Goal: Task Accomplishment & Management: Complete application form

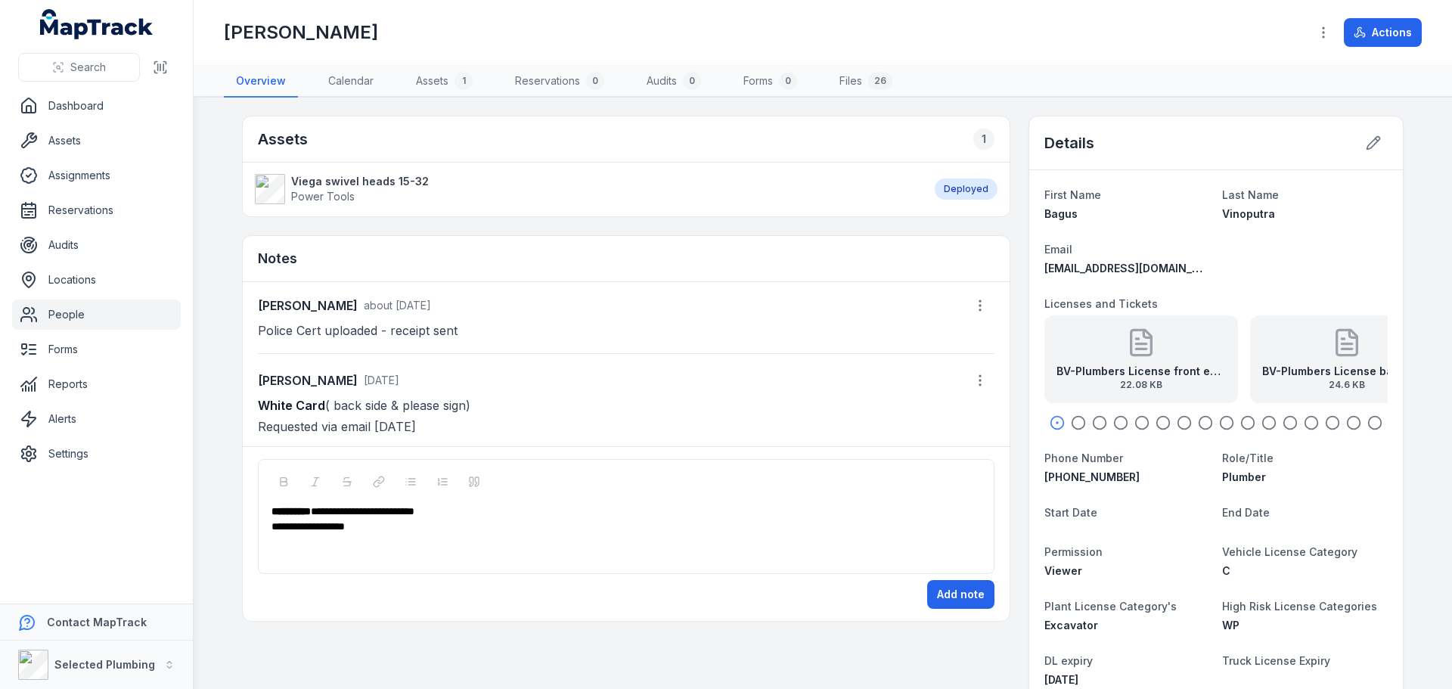
click at [1054, 423] on icon "button" at bounding box center [1056, 422] width 15 height 15
click at [1071, 420] on icon "button" at bounding box center [1078, 422] width 15 height 15
click at [1052, 420] on icon "button" at bounding box center [1056, 422] width 15 height 15
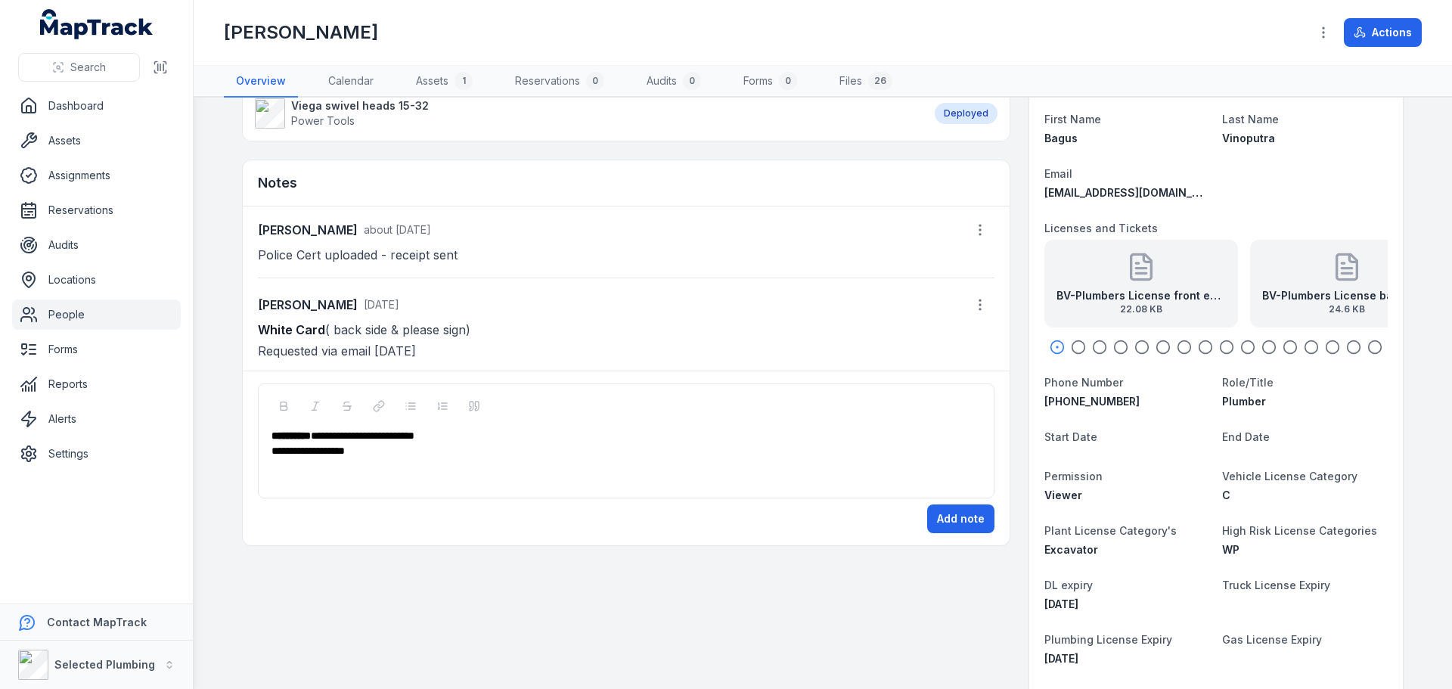
click at [1372, 346] on icon "button" at bounding box center [1374, 346] width 15 height 15
click at [1354, 346] on circle "button" at bounding box center [1353, 347] width 13 height 13
drag, startPoint x: 1336, startPoint y: 348, endPoint x: 1320, endPoint y: 349, distance: 15.9
click at [1335, 348] on div at bounding box center [1215, 346] width 343 height 15
click at [1325, 346] on icon "button" at bounding box center [1332, 346] width 15 height 15
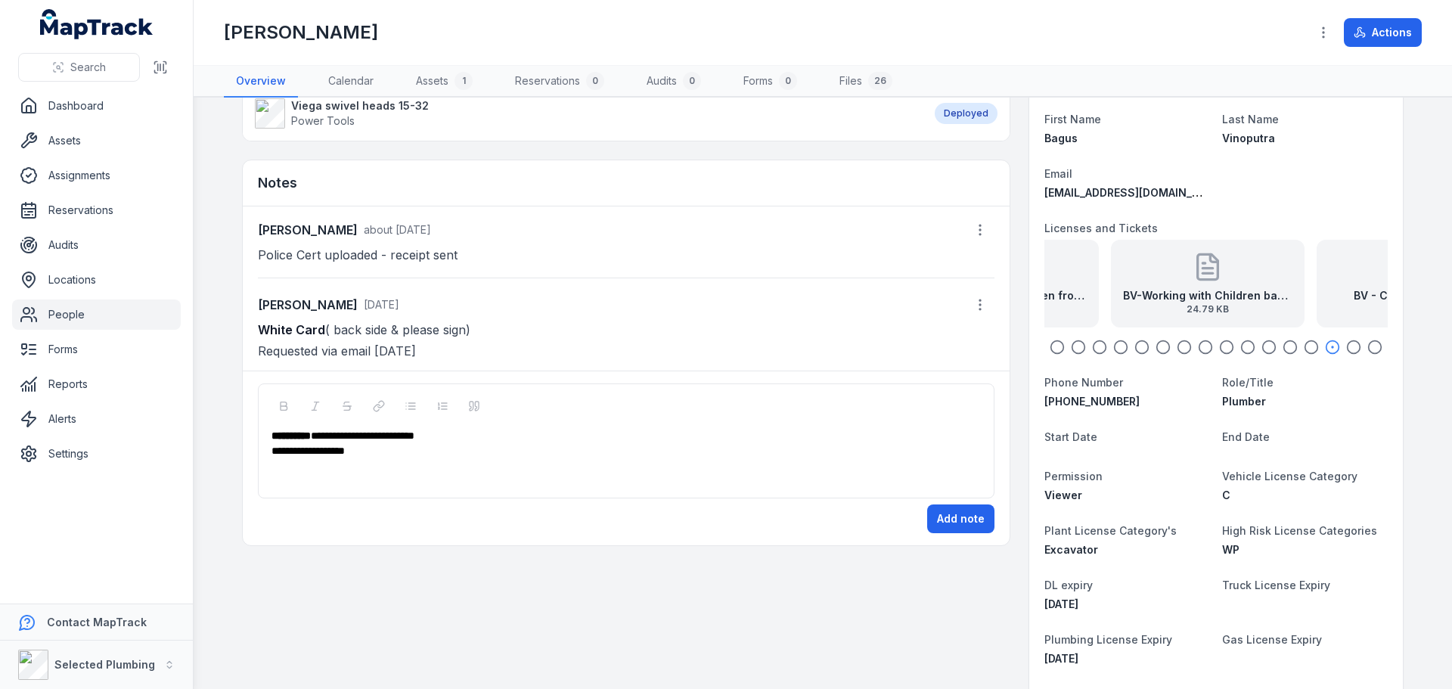
click at [1303, 346] on icon "button" at bounding box center [1310, 346] width 15 height 15
click at [1282, 346] on icon "button" at bounding box center [1289, 346] width 15 height 15
click at [1263, 347] on icon "button" at bounding box center [1268, 346] width 15 height 15
click at [1241, 351] on icon "button" at bounding box center [1247, 346] width 15 height 15
click at [1222, 351] on icon "button" at bounding box center [1226, 346] width 15 height 15
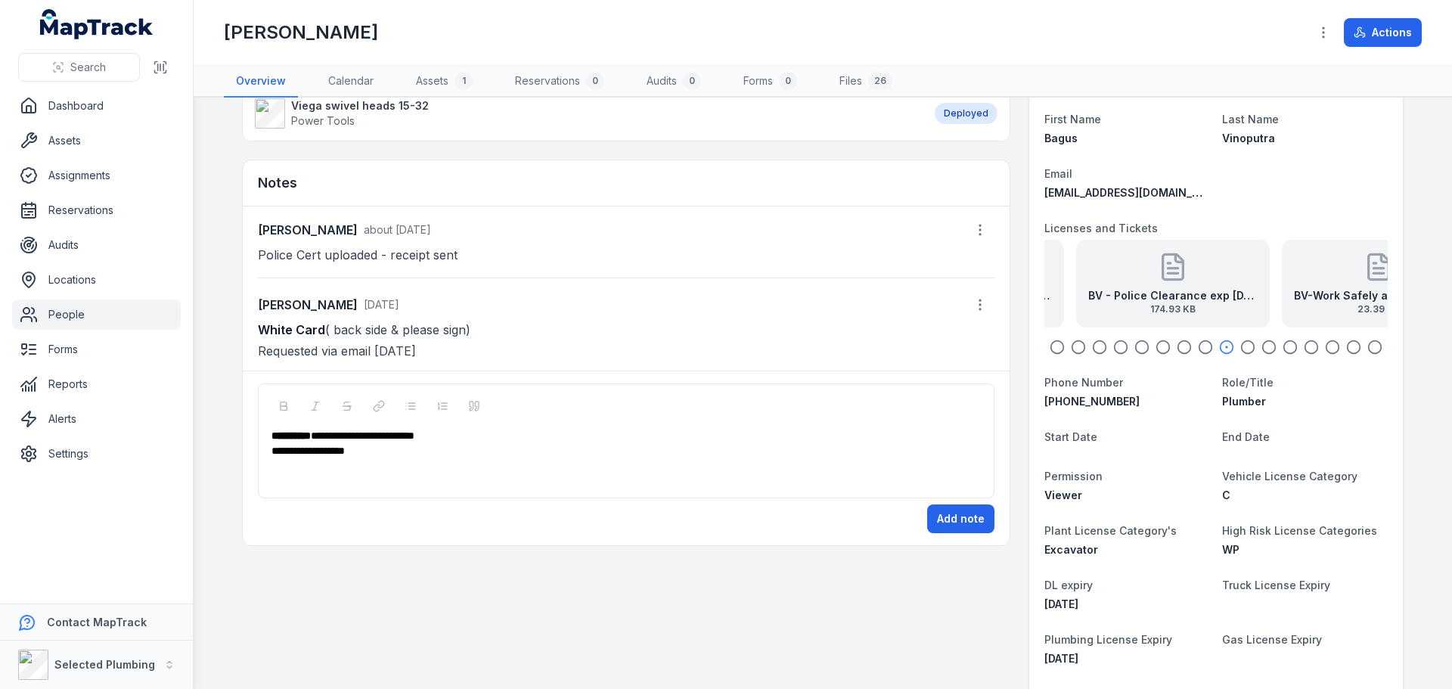
click at [1204, 351] on circle "button" at bounding box center [1205, 347] width 13 height 13
click at [1184, 350] on circle "button" at bounding box center [1184, 347] width 13 height 13
click at [1167, 349] on div at bounding box center [1215, 346] width 343 height 15
click at [1137, 349] on icon "button" at bounding box center [1141, 346] width 15 height 15
click at [1114, 349] on icon "button" at bounding box center [1120, 346] width 15 height 15
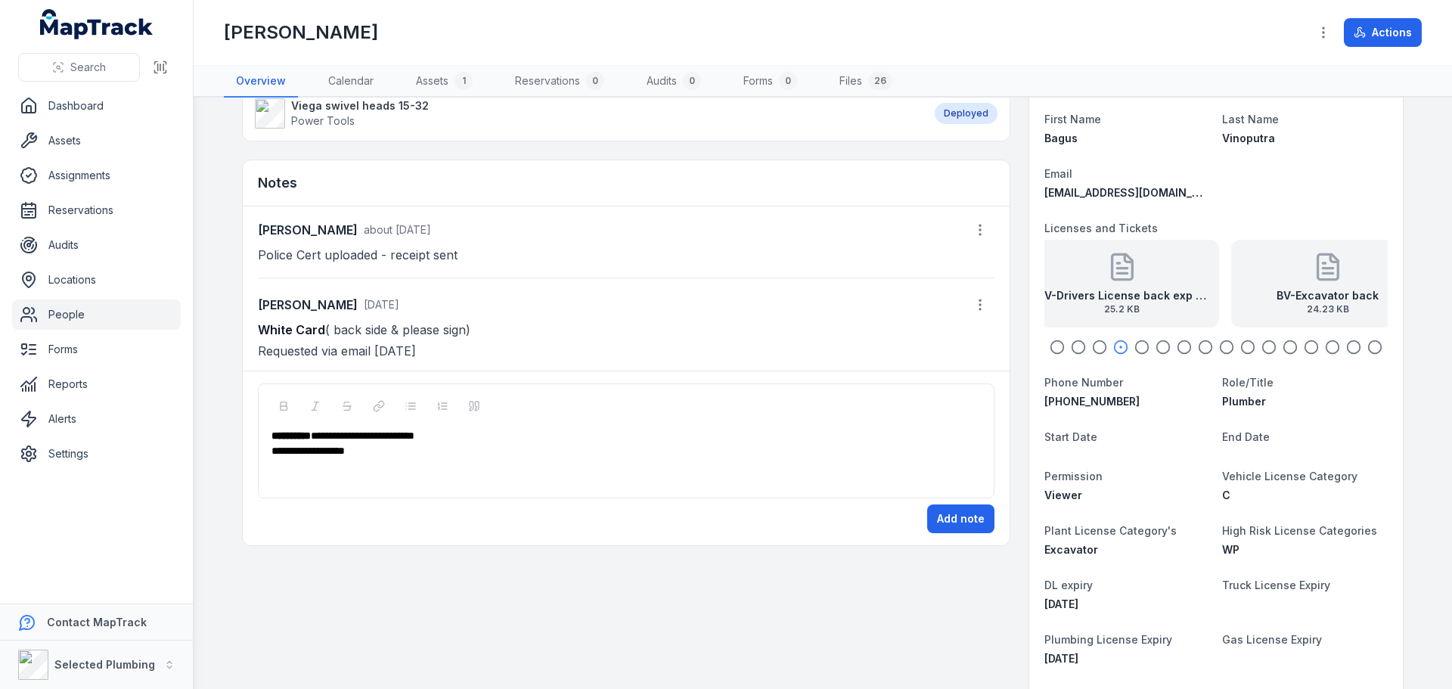
click at [1092, 351] on icon "button" at bounding box center [1099, 346] width 15 height 15
click at [1075, 351] on icon "button" at bounding box center [1078, 346] width 15 height 15
click at [1058, 351] on icon "button" at bounding box center [1056, 346] width 15 height 15
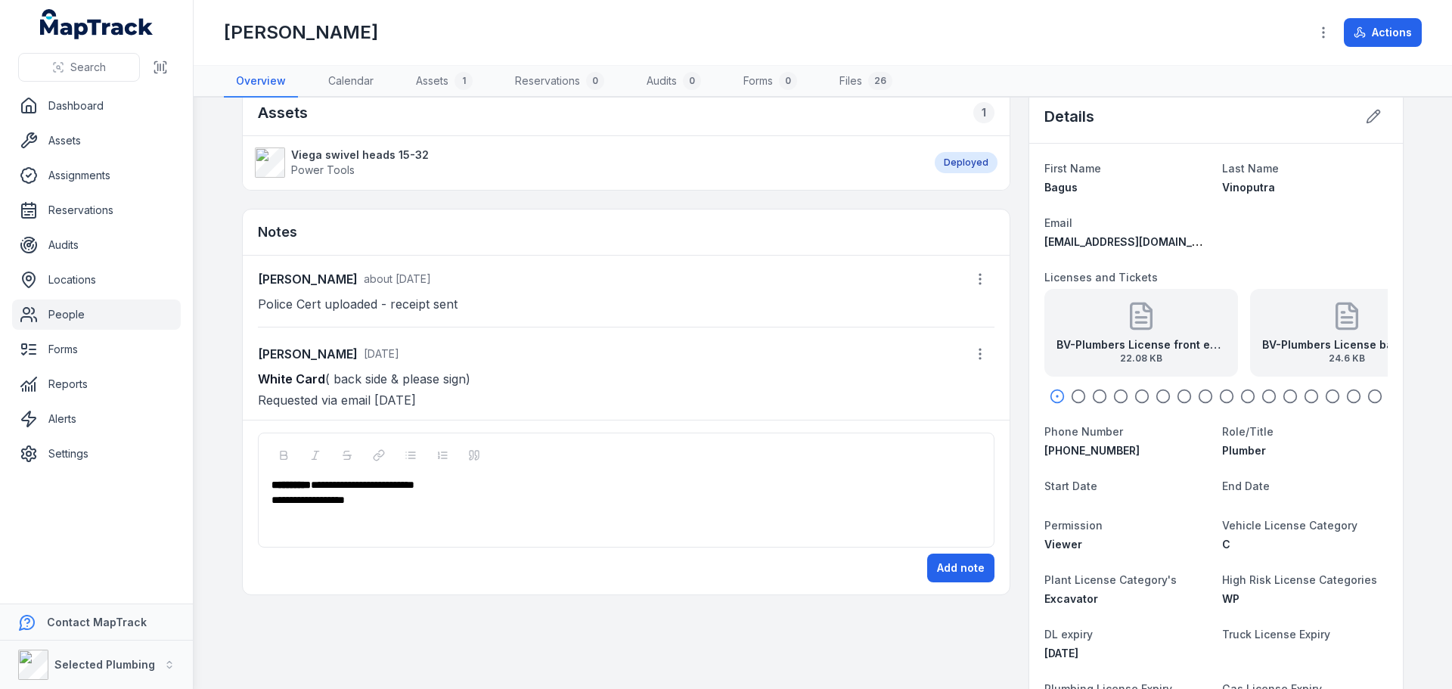
scroll to position [0, 0]
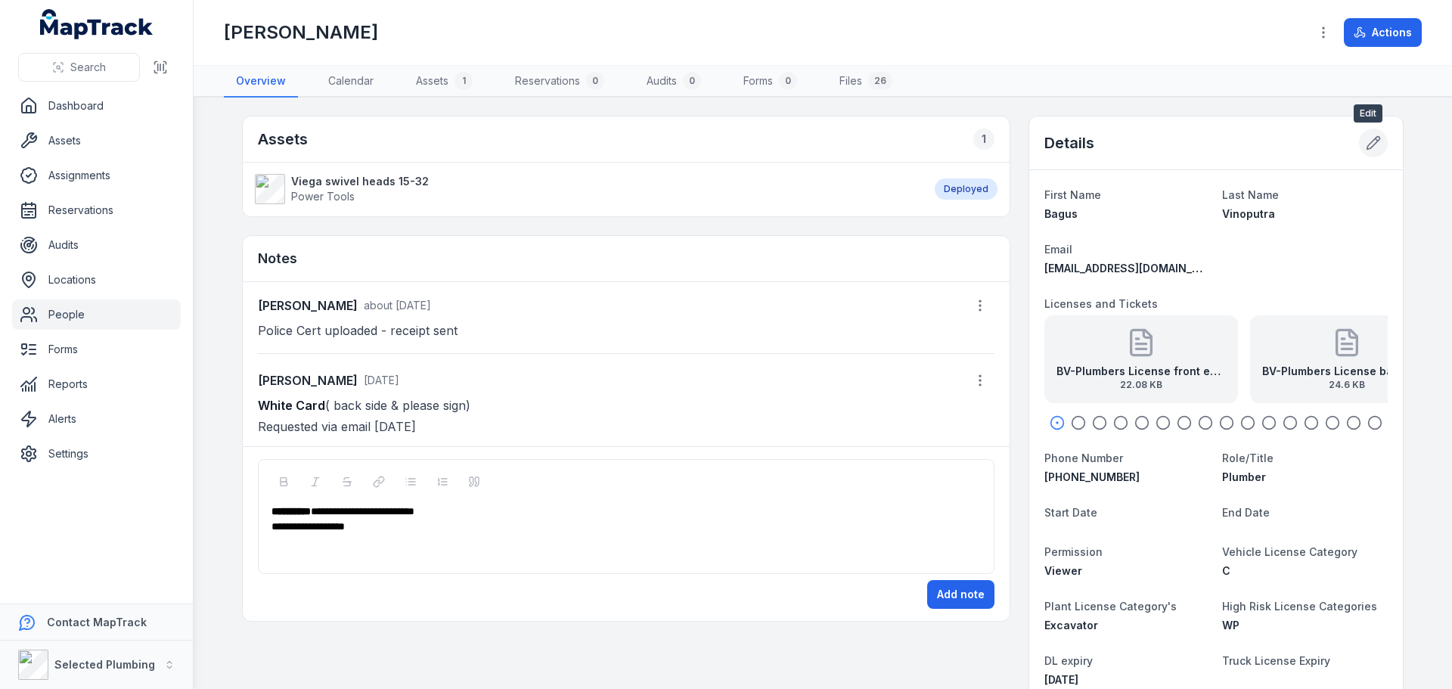
click at [1377, 141] on button at bounding box center [1373, 143] width 29 height 29
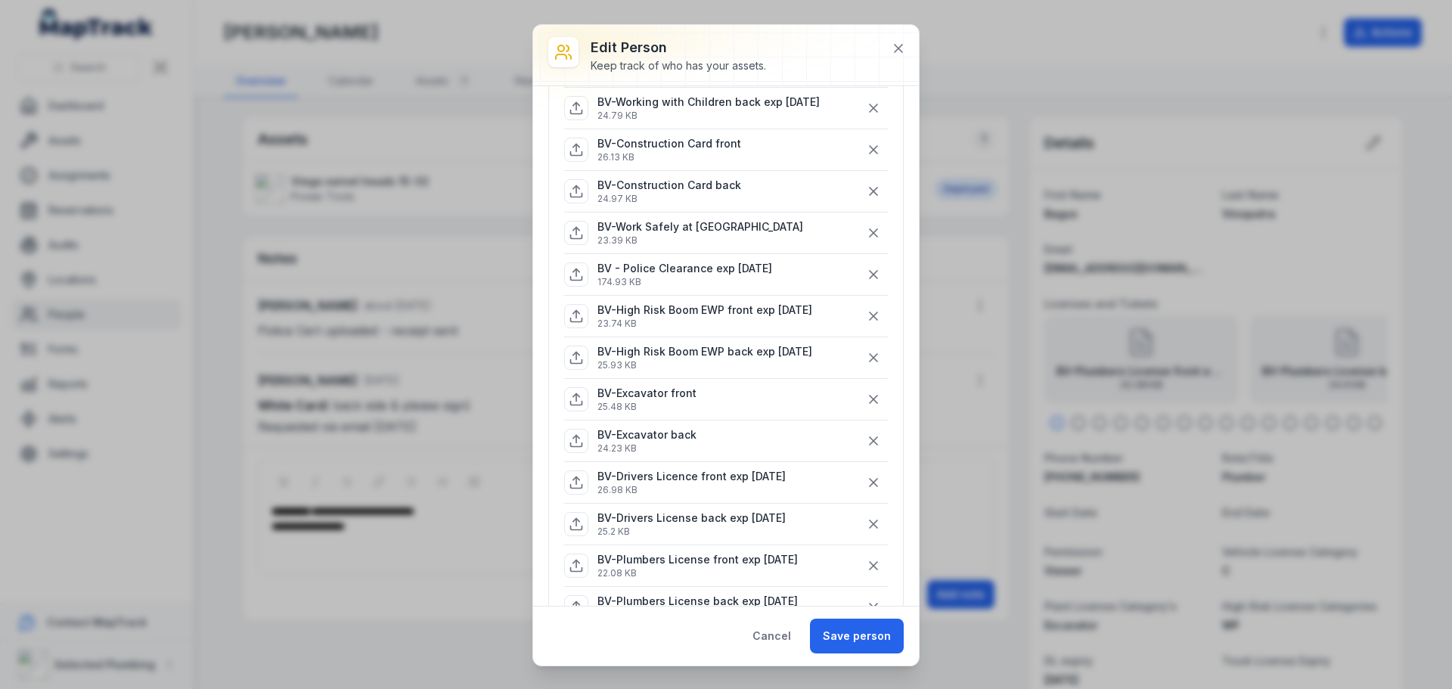
scroll to position [680, 0]
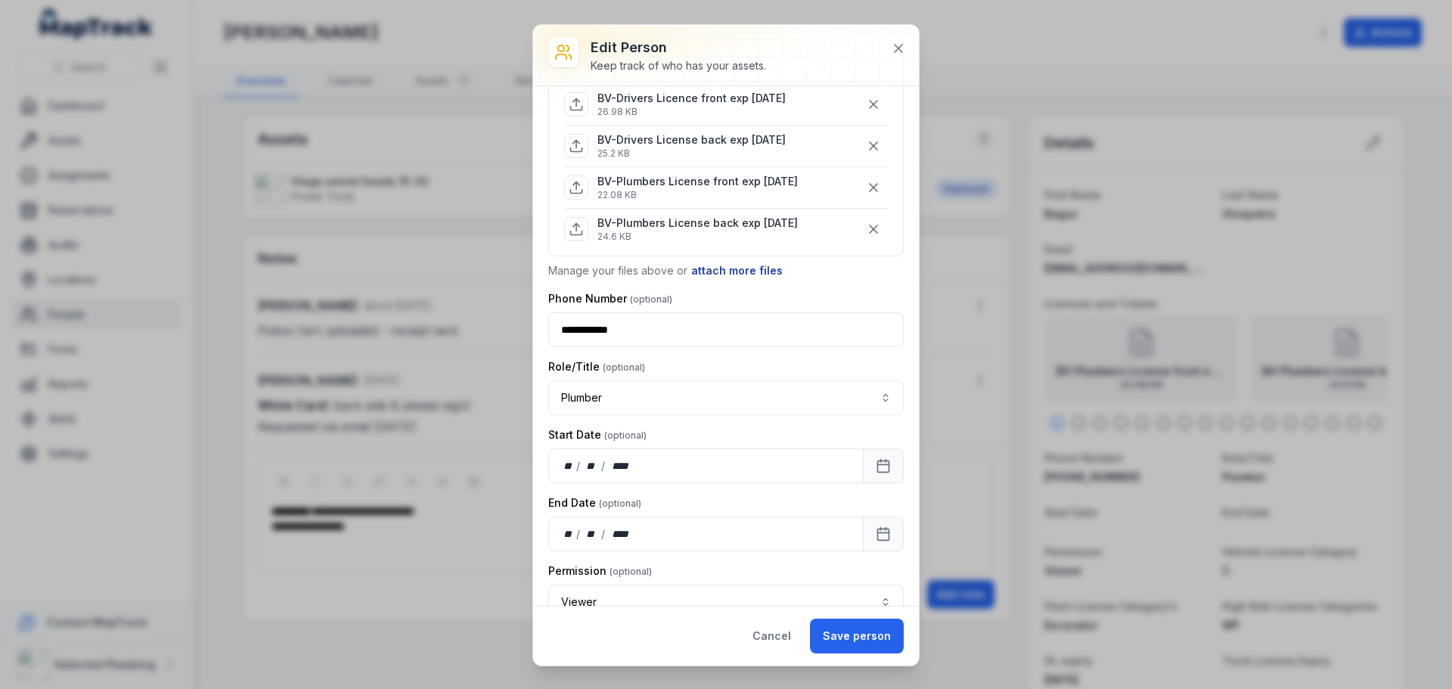
click at [718, 265] on button "attach more files" at bounding box center [736, 270] width 93 height 17
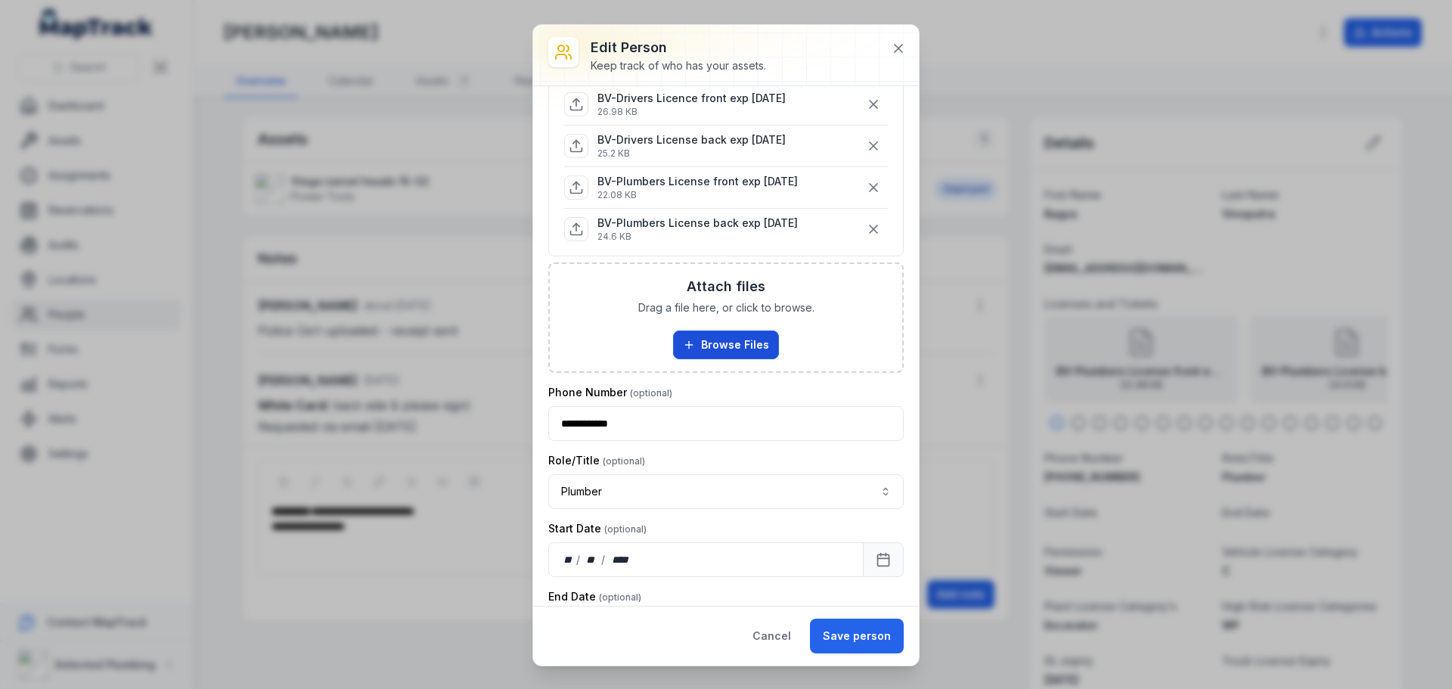
click at [739, 346] on button "Browse Files" at bounding box center [726, 344] width 106 height 29
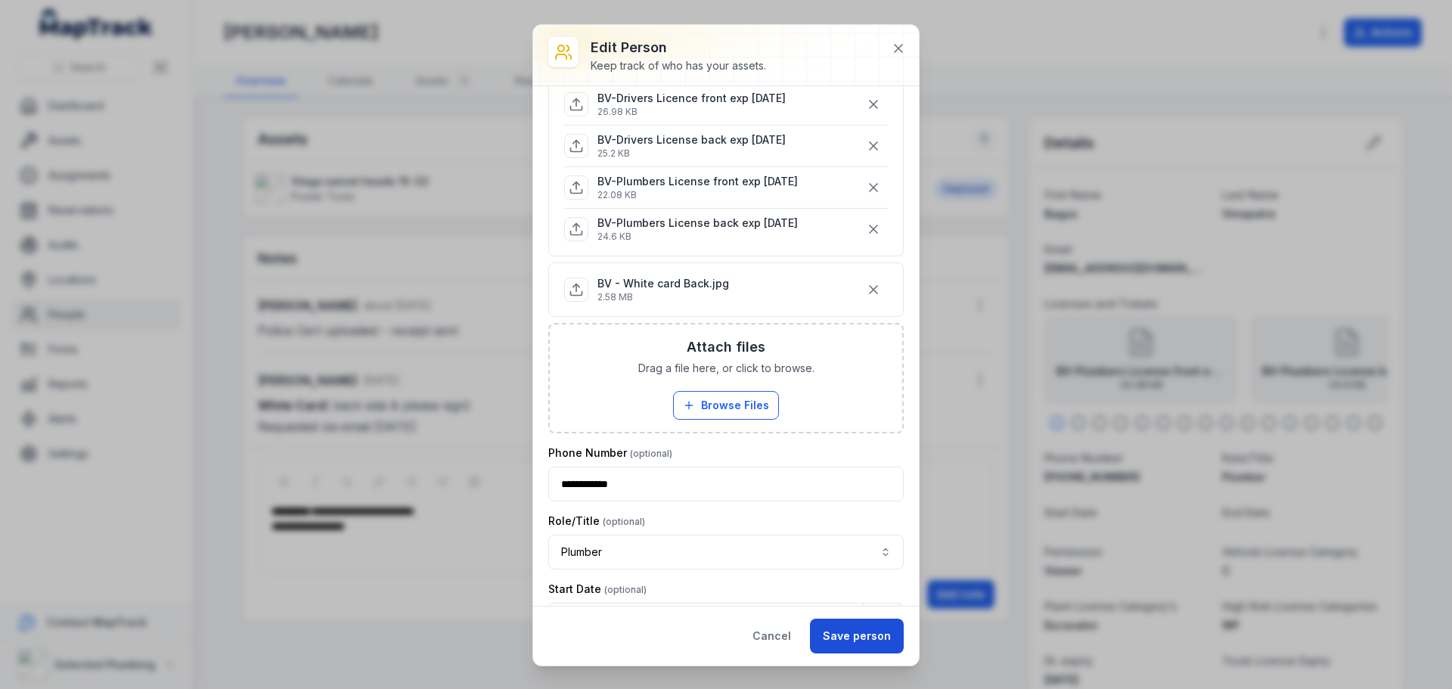
click at [862, 649] on button "Save person" at bounding box center [857, 635] width 94 height 35
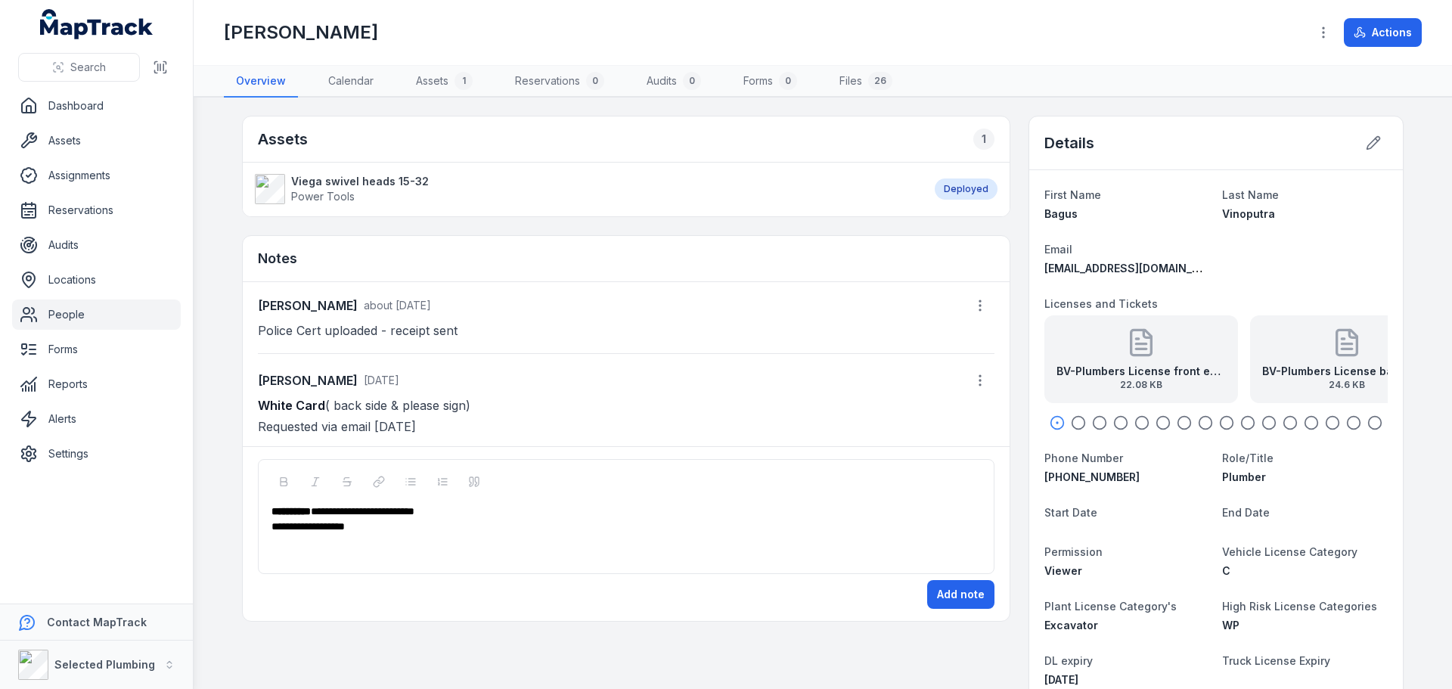
click at [1071, 419] on icon "button" at bounding box center [1078, 422] width 15 height 15
click at [1049, 423] on icon "button" at bounding box center [1056, 422] width 15 height 15
click at [1367, 420] on icon "button" at bounding box center [1374, 422] width 15 height 15
click at [1348, 420] on icon "button" at bounding box center [1353, 422] width 15 height 15
click at [1371, 147] on icon at bounding box center [1372, 142] width 15 height 15
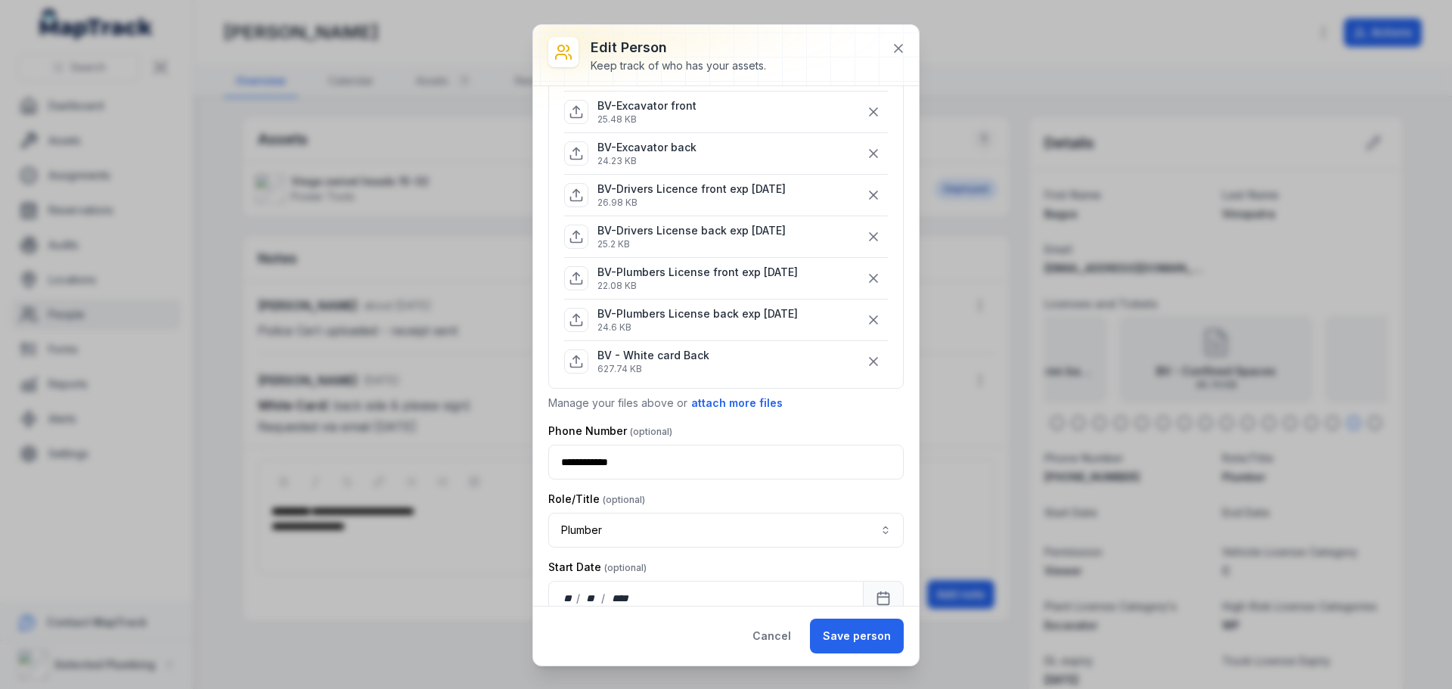
scroll to position [529, 0]
